Goal: Communication & Community: Answer question/provide support

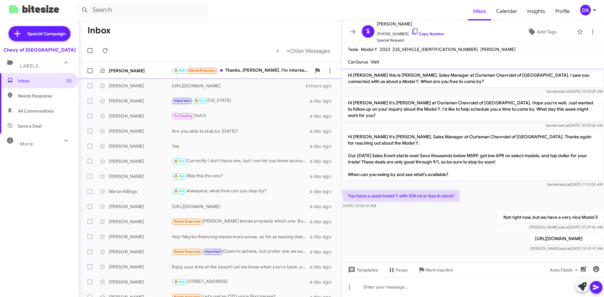
click at [246, 71] on div "🔥 Hot Needs Response Thanks, [PERSON_NAME]. I’m interested the High Country we …" at bounding box center [241, 70] width 139 height 7
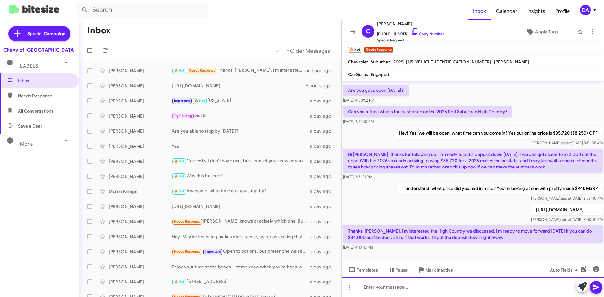
click at [402, 287] on div at bounding box center [473, 287] width 262 height 20
click at [495, 285] on div "To be able to do that sales price would have to be well over" at bounding box center [473, 287] width 262 height 20
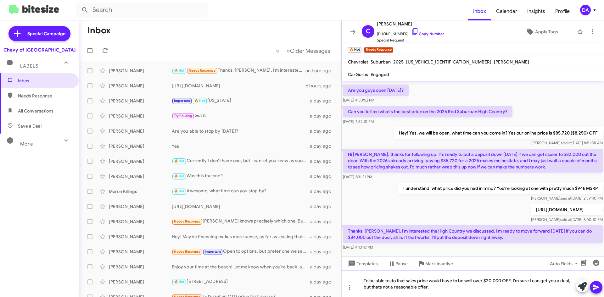
click at [446, 286] on div "To be able to do that sales price would have to be well over $20,000 OFF, I'm s…" at bounding box center [473, 284] width 262 height 26
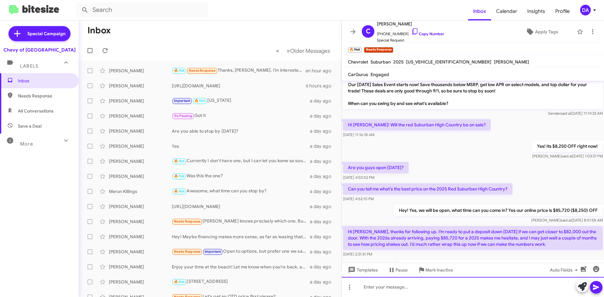
scroll to position [163, 0]
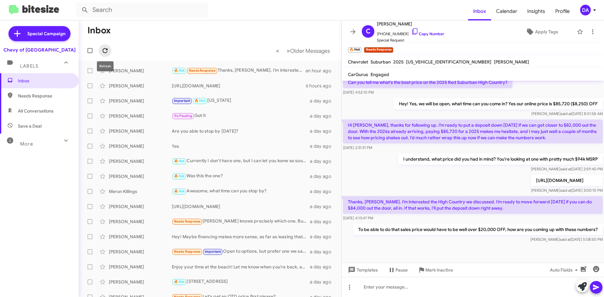
click at [107, 53] on icon at bounding box center [105, 51] width 8 height 8
click at [104, 49] on icon at bounding box center [105, 50] width 5 height 5
click at [233, 70] on div "🔥 Hot To be able to do that sales price would have to be well over $20,000 OFF,…" at bounding box center [241, 70] width 139 height 7
click at [104, 49] on icon at bounding box center [105, 50] width 5 height 5
click at [108, 49] on icon at bounding box center [105, 51] width 8 height 8
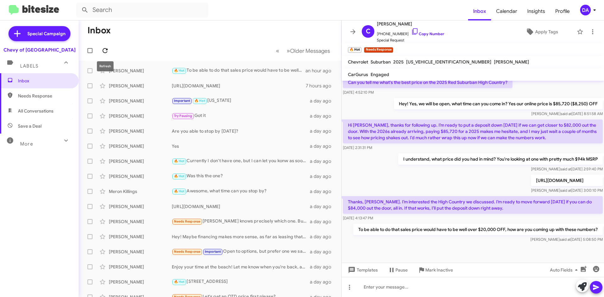
click at [108, 54] on icon at bounding box center [105, 51] width 8 height 8
click at [101, 49] on span at bounding box center [105, 51] width 13 height 8
